Goal: Task Accomplishment & Management: Check status

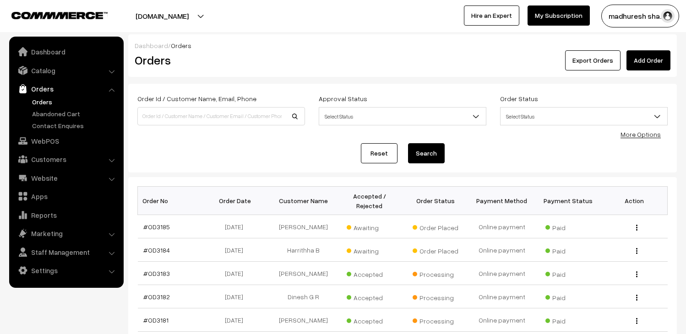
click at [159, 227] on link "#OD3185" at bounding box center [156, 227] width 27 height 8
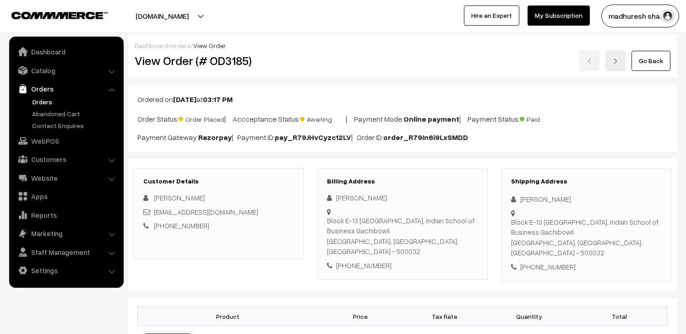
scroll to position [153, 0]
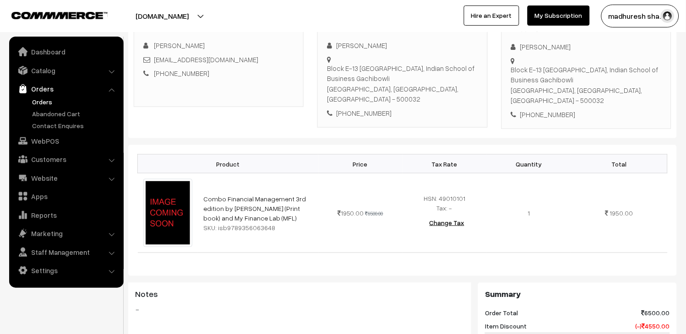
click at [42, 98] on link "Orders" at bounding box center [75, 102] width 91 height 10
